Goal: Task Accomplishment & Management: Complete application form

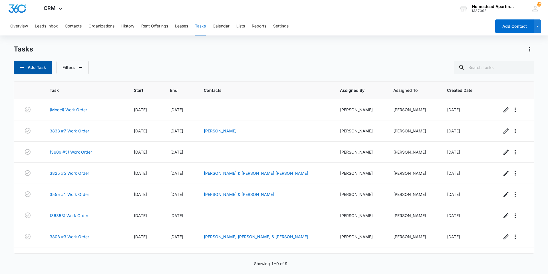
click at [42, 64] on button "Add Task" at bounding box center [33, 68] width 38 height 14
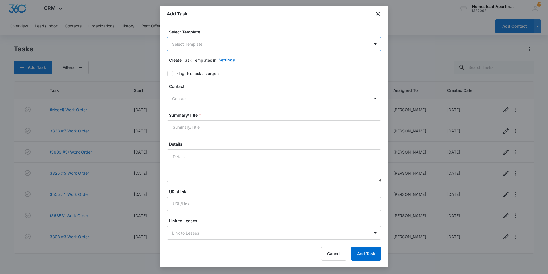
click at [209, 42] on body "CRM Apps Reputation Websites Forms CRM Email Social Content Intelligence Files …" at bounding box center [274, 137] width 548 height 274
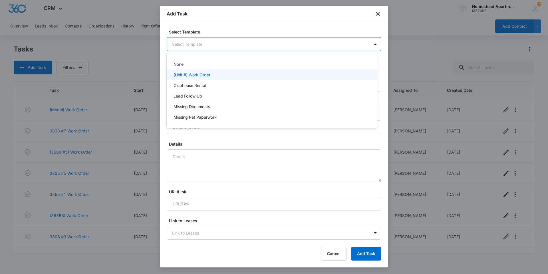
click at [208, 79] on div "(Unit #) Work Order" at bounding box center [272, 74] width 210 height 11
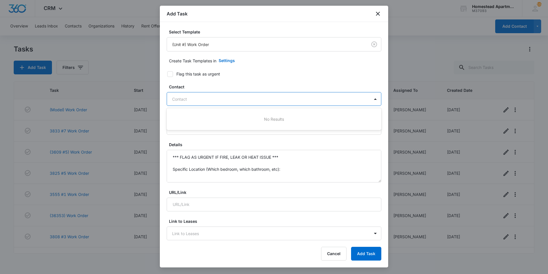
click at [183, 94] on div "Contact" at bounding box center [268, 99] width 203 height 13
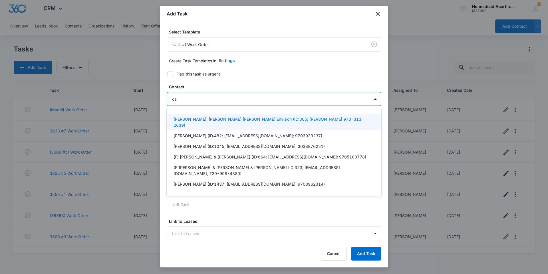
type input "c"
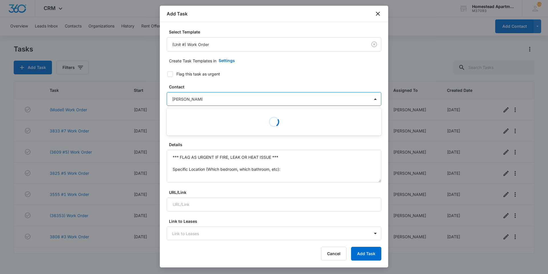
type input "[PERSON_NAME]"
click at [263, 81] on form "Select Template (Unit #) Work Order Create Task Templates in Settings Flag this…" at bounding box center [274, 278] width 215 height 499
click at [219, 97] on div at bounding box center [270, 98] width 197 height 7
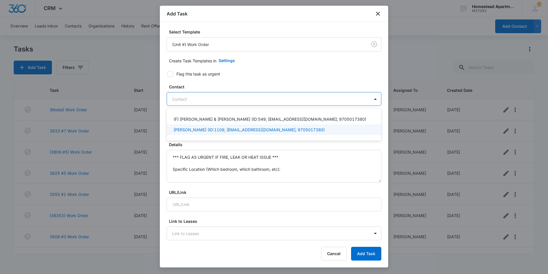
click at [218, 129] on p "[PERSON_NAME] (ID:1108; [EMAIL_ADDRESS][DOMAIN_NAME]; 9705017380)" at bounding box center [249, 129] width 151 height 6
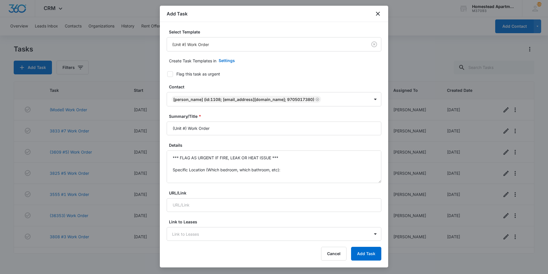
click at [295, 78] on form "Select Template (Unit #) Work Order Create Task Templates in Settings Flag this…" at bounding box center [274, 279] width 215 height 500
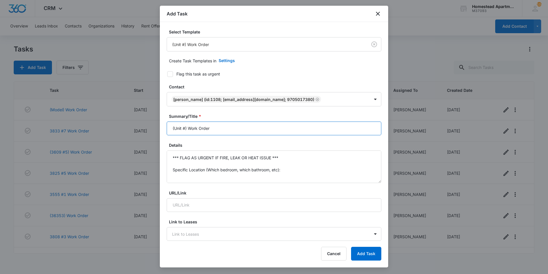
click at [236, 126] on input "(Unit #) Work Order" at bounding box center [274, 128] width 215 height 14
type input "("
type input "3633 #8 Work Order"
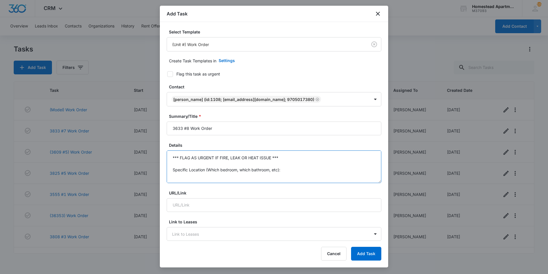
scroll to position [42, 0]
drag, startPoint x: 170, startPoint y: 157, endPoint x: 298, endPoint y: 215, distance: 140.2
click at [298, 215] on form "Select Template (Unit #) Work Order Create Task Templates in Settings Flag this…" at bounding box center [274, 279] width 215 height 500
click at [196, 156] on textarea "Details" at bounding box center [274, 166] width 215 height 33
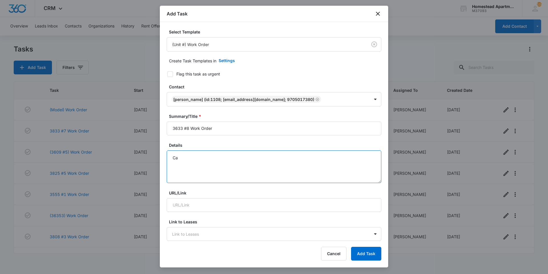
type textarea "C"
type textarea "W"
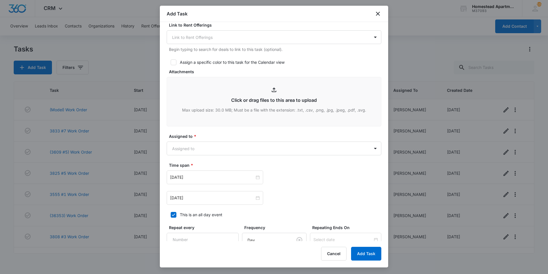
scroll to position [257, 0]
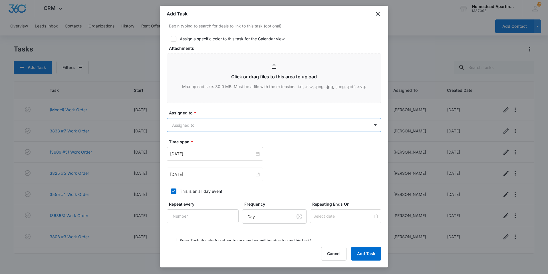
type textarea "Needs a copy of mail key and storage key. Come to office for the original copy."
click at [220, 122] on body "CRM Apps Reputation Websites Forms CRM Email Social Content Intelligence Files …" at bounding box center [274, 137] width 548 height 274
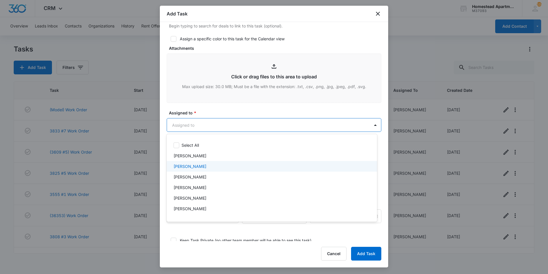
click at [189, 165] on p "[PERSON_NAME]" at bounding box center [190, 166] width 33 height 6
click at [224, 108] on div at bounding box center [274, 137] width 548 height 274
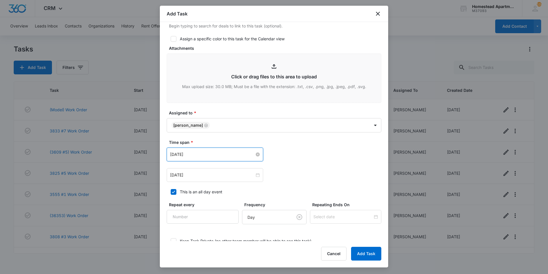
click at [208, 152] on input "[DATE]" at bounding box center [212, 154] width 85 height 6
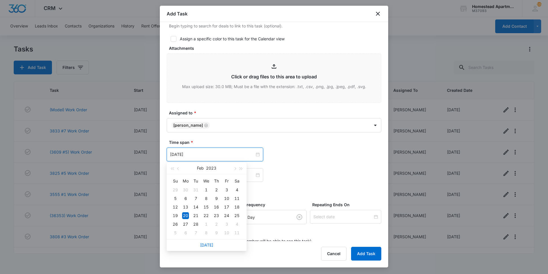
click at [203, 248] on div "[DATE]" at bounding box center [207, 244] width 80 height 11
click at [205, 246] on link "[DATE]" at bounding box center [206, 244] width 13 height 5
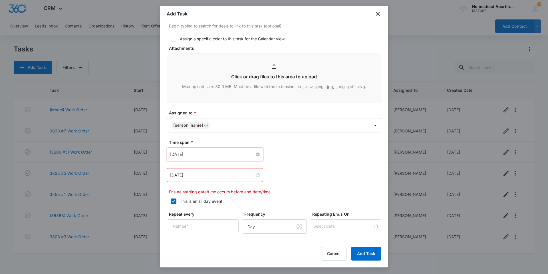
click at [221, 155] on input "[DATE]" at bounding box center [212, 154] width 85 height 6
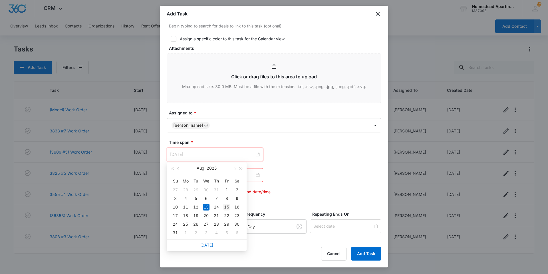
type input "[DATE]"
click at [226, 206] on div "15" at bounding box center [226, 206] width 7 height 7
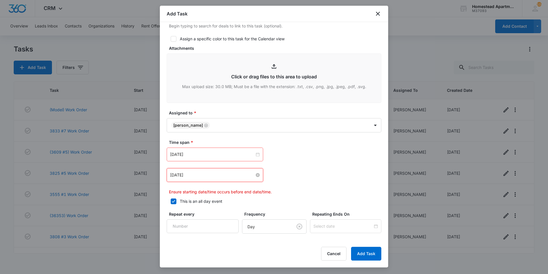
click at [229, 175] on input "[DATE]" at bounding box center [212, 175] width 85 height 6
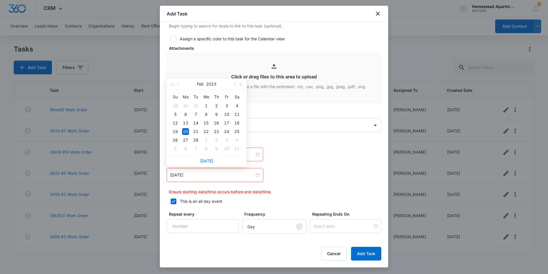
click at [215, 158] on div "[DATE]" at bounding box center [207, 160] width 80 height 11
click at [211, 160] on link "[DATE]" at bounding box center [206, 160] width 13 height 5
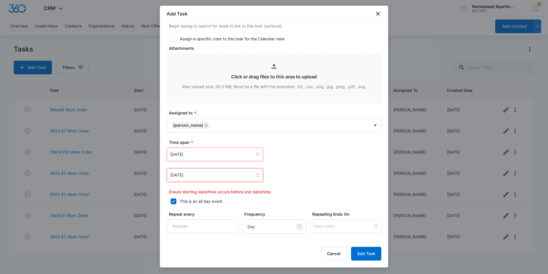
click at [204, 170] on div "[DATE]" at bounding box center [215, 175] width 96 height 14
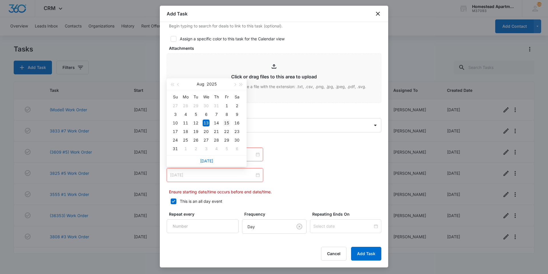
type input "[DATE]"
click at [224, 122] on div "15" at bounding box center [226, 122] width 7 height 7
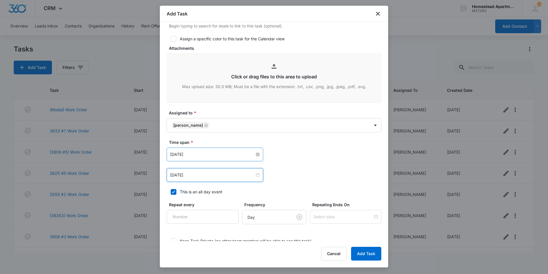
click at [183, 154] on input "[DATE]" at bounding box center [212, 154] width 85 height 6
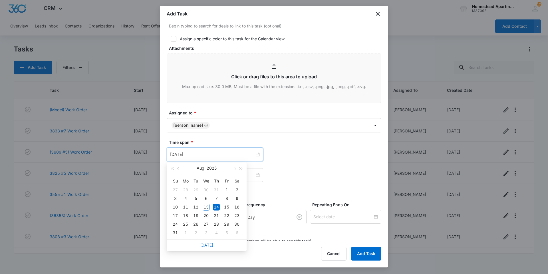
click at [216, 140] on label "Time span *" at bounding box center [276, 142] width 215 height 6
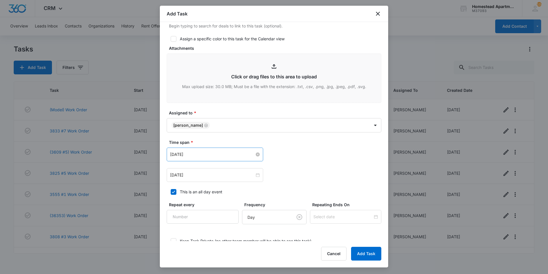
click at [182, 154] on input "[DATE]" at bounding box center [212, 154] width 85 height 6
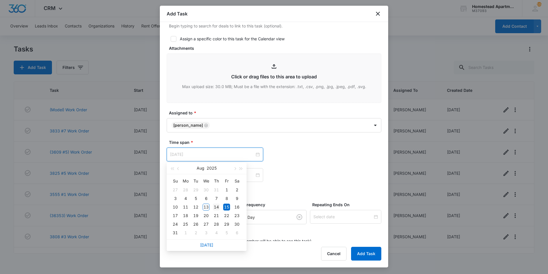
type input "[DATE]"
click at [215, 206] on div "14" at bounding box center [216, 206] width 7 height 7
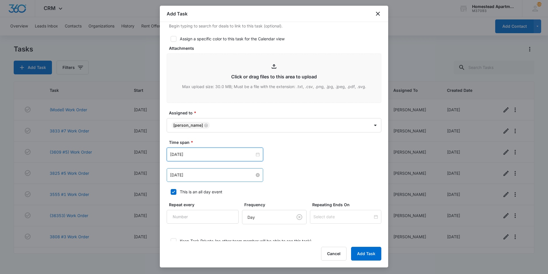
click at [182, 174] on input "[DATE]" at bounding box center [212, 175] width 85 height 6
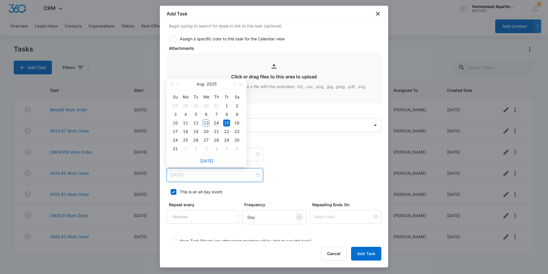
type input "[DATE]"
click at [217, 120] on td "14" at bounding box center [216, 122] width 10 height 9
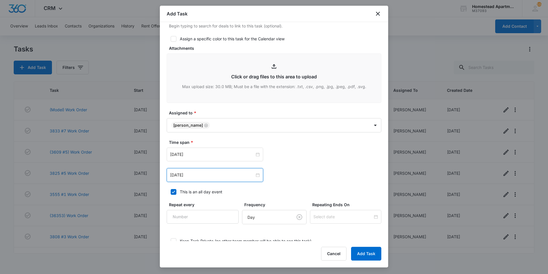
scroll to position [295, 0]
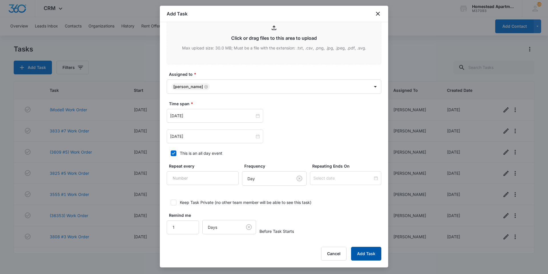
click at [375, 257] on button "Add Task" at bounding box center [366, 253] width 30 height 14
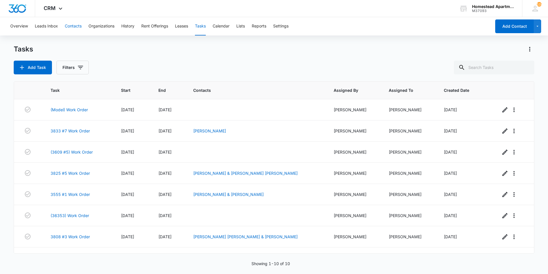
click at [69, 22] on button "Contacts" at bounding box center [73, 26] width 17 height 18
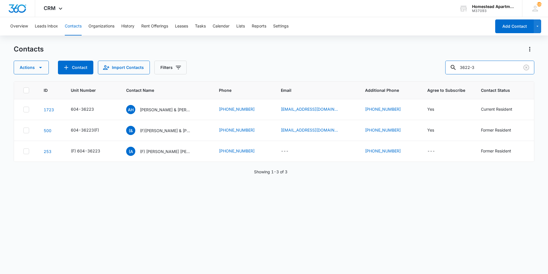
drag, startPoint x: 486, startPoint y: 69, endPoint x: 435, endPoint y: 69, distance: 51.4
click at [435, 69] on div "Actions Contact Import Contacts Filters 3622-3" at bounding box center [274, 68] width 521 height 14
click at [72, 25] on button "Contacts" at bounding box center [73, 26] width 17 height 18
click at [507, 29] on button "Add Contact" at bounding box center [514, 26] width 39 height 14
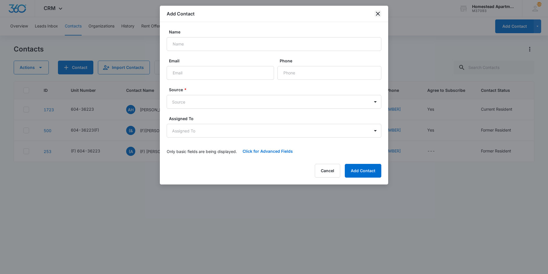
click at [378, 16] on icon "close" at bounding box center [378, 13] width 7 height 7
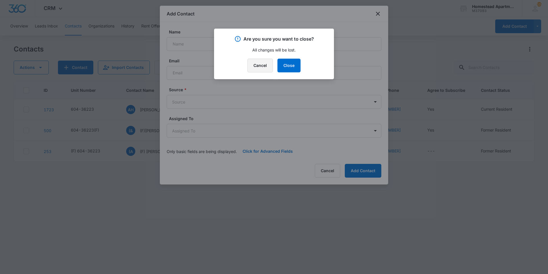
click at [264, 66] on button "Cancel" at bounding box center [260, 66] width 25 height 14
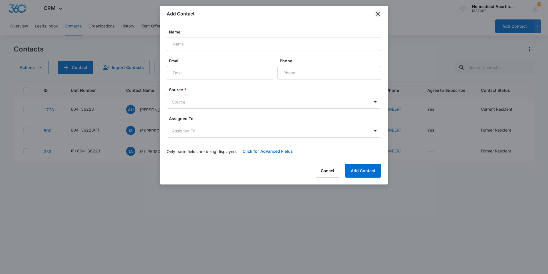
click at [378, 12] on icon "close" at bounding box center [378, 13] width 7 height 7
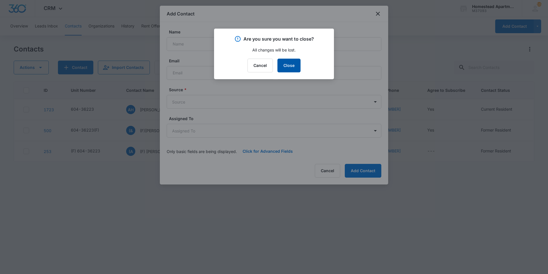
click at [293, 64] on button "Close" at bounding box center [289, 66] width 23 height 14
